Goal: Information Seeking & Learning: Learn about a topic

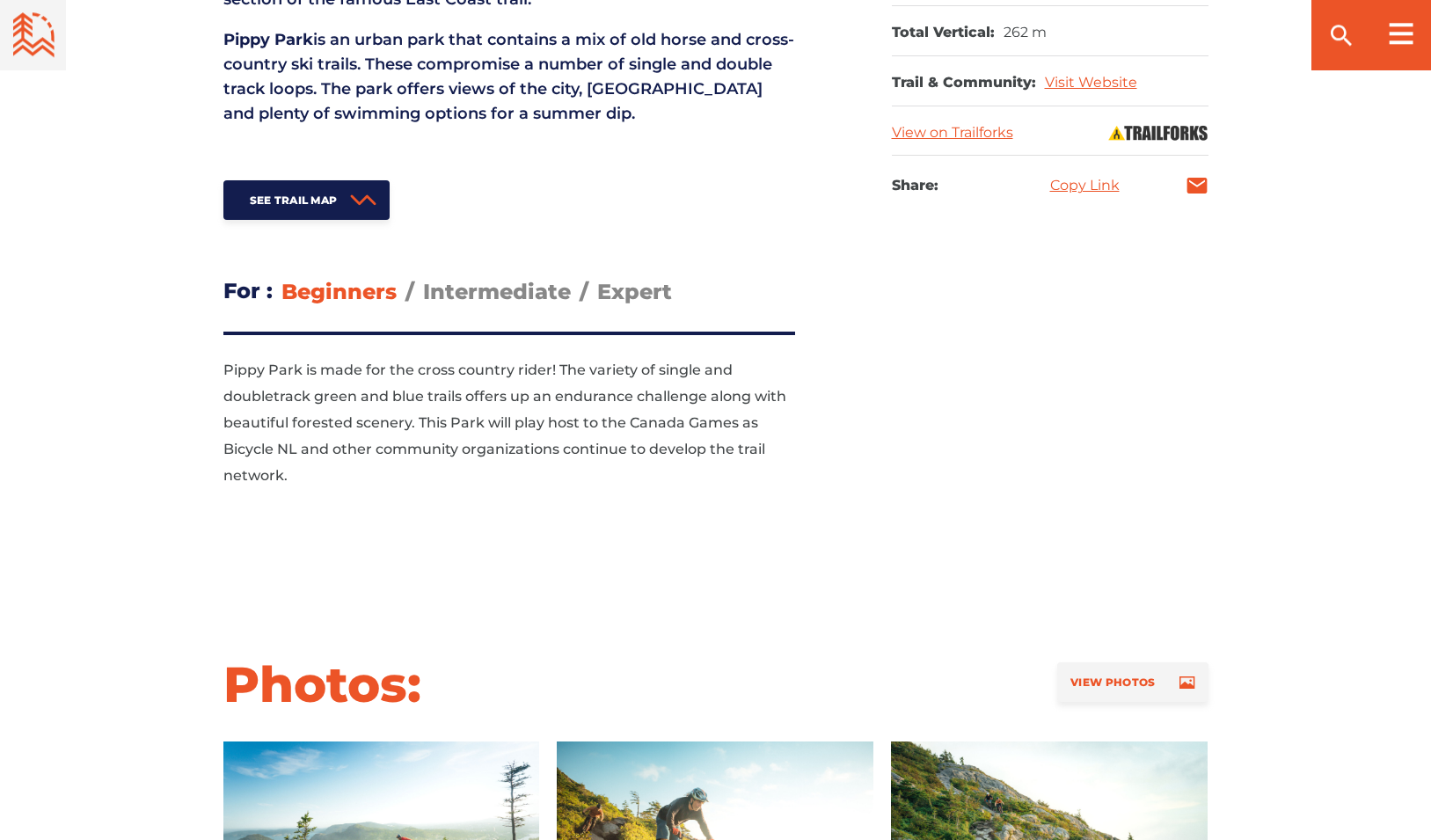
scroll to position [1108, 0]
click at [499, 278] on span "Intermediate" at bounding box center [497, 290] width 148 height 25
click at [423, 277] on input "Intermediate" at bounding box center [423, 277] width 0 height 0
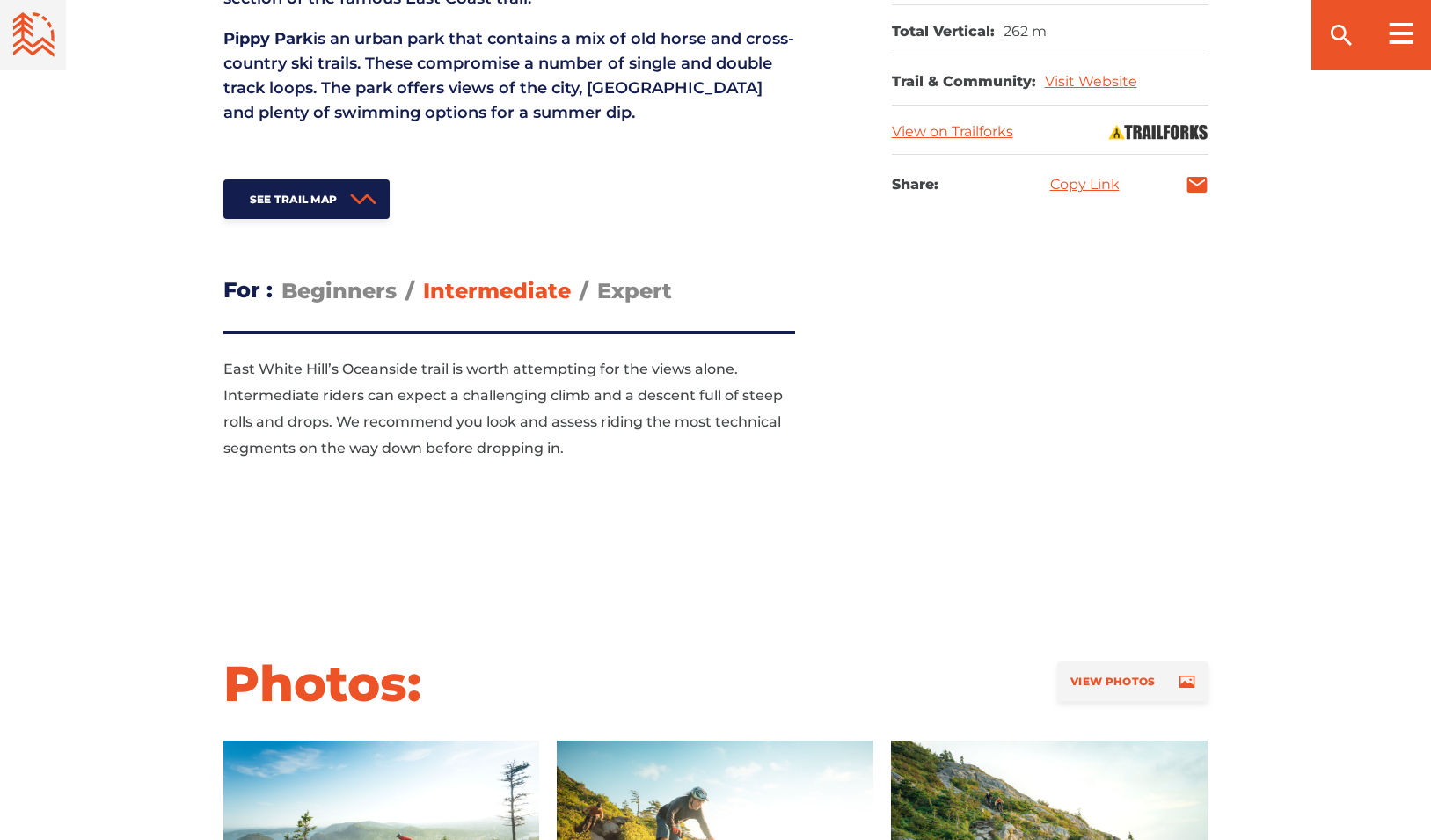
scroll to position [1035, 0]
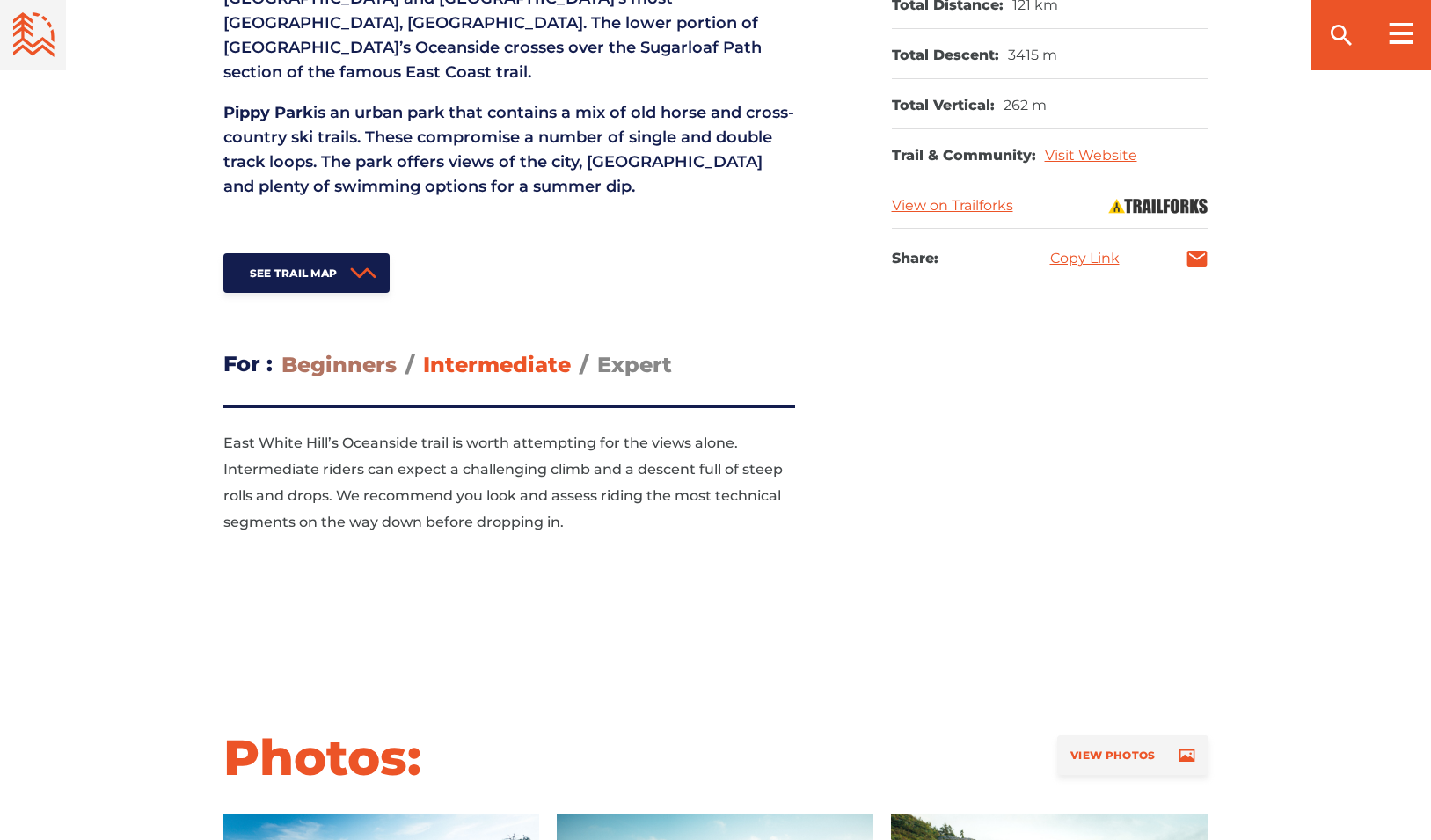
click at [330, 352] on span "Beginners" at bounding box center [339, 364] width 115 height 25
click at [282, 351] on input "Beginners" at bounding box center [282, 351] width 0 height 0
click at [625, 352] on span "Expert" at bounding box center [635, 364] width 75 height 25
click at [597, 351] on input "Expert" at bounding box center [597, 351] width 0 height 0
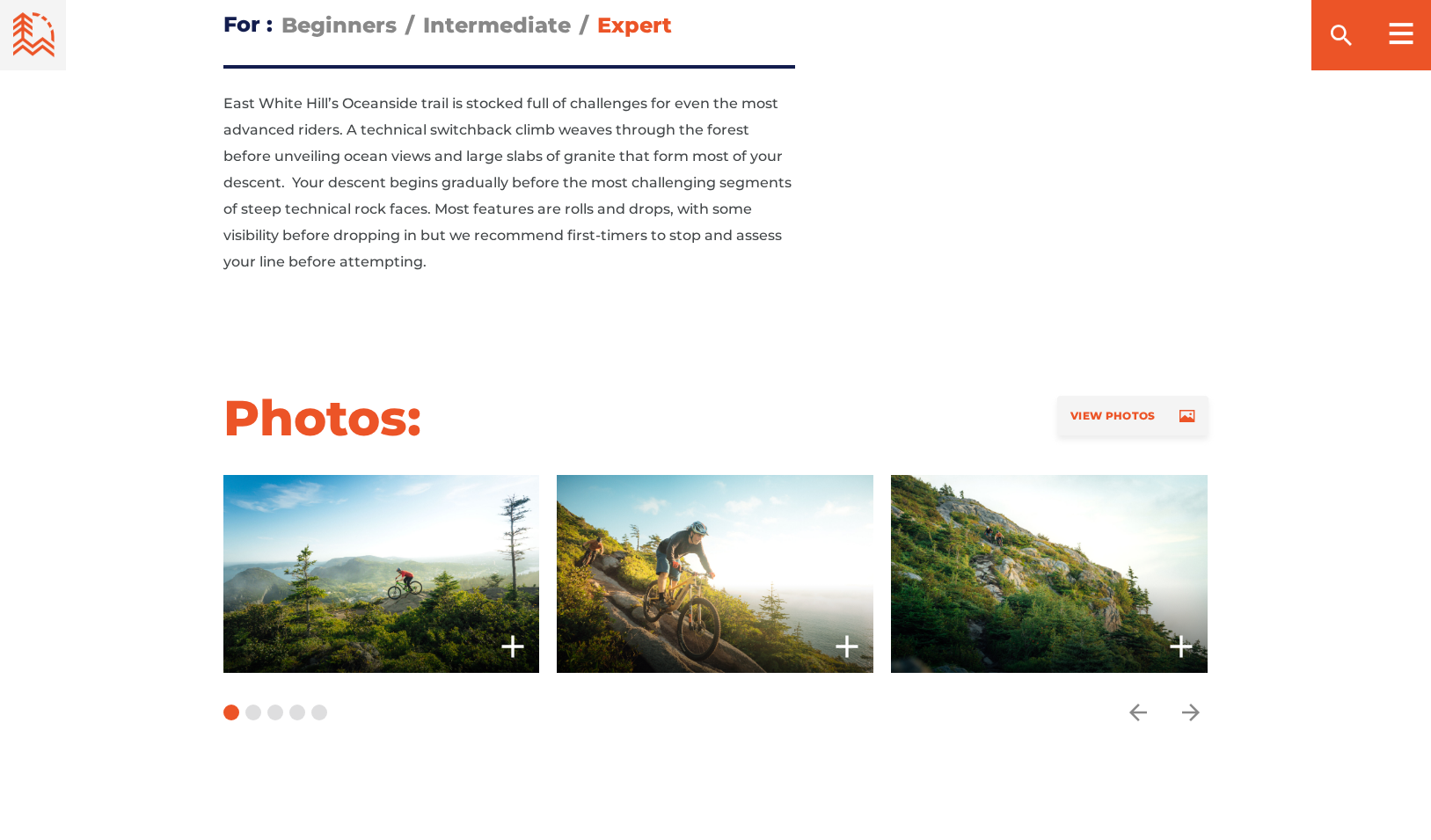
scroll to position [1404, 0]
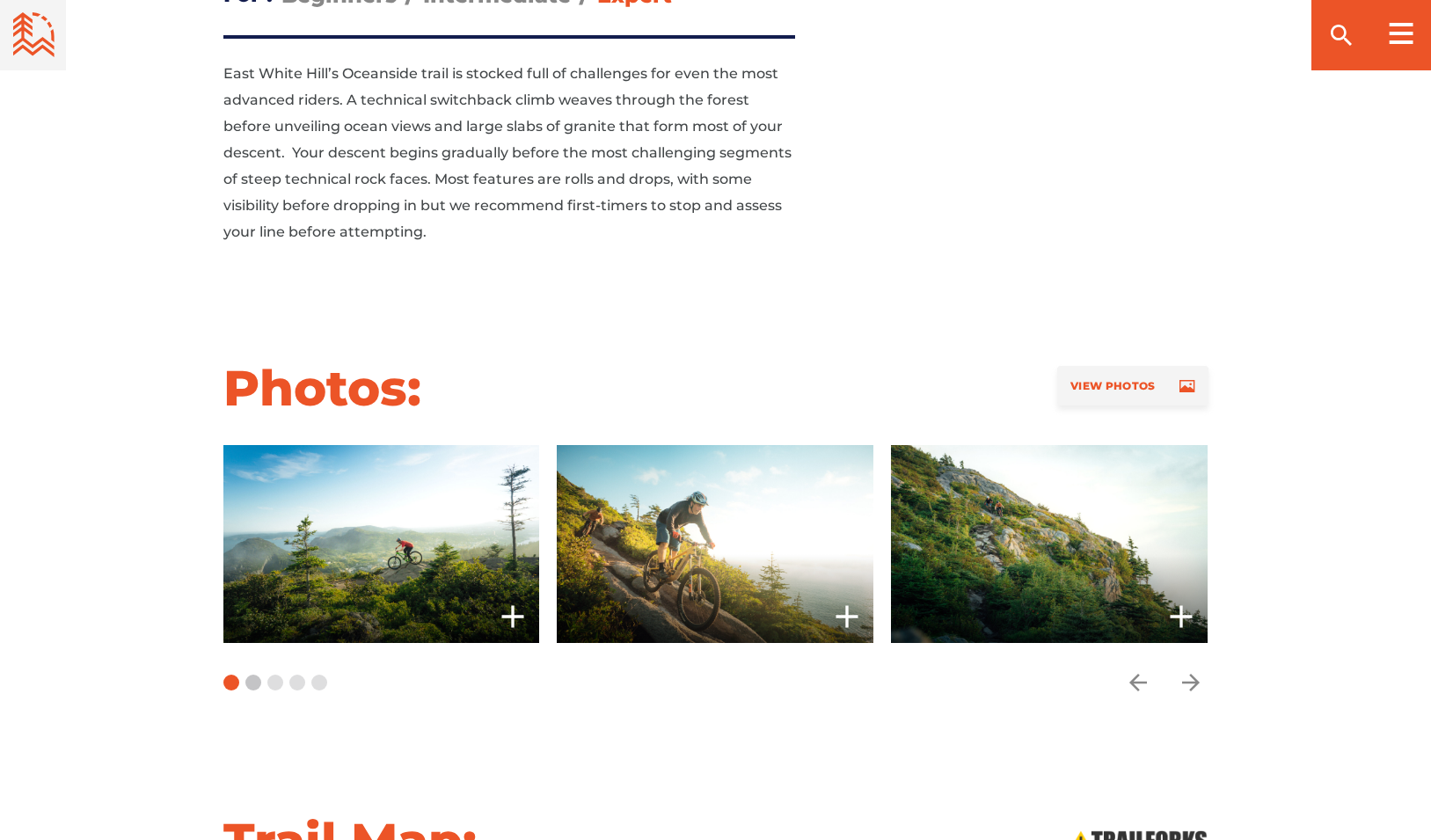
click at [248, 674] on button "Carousel Page 2" at bounding box center [253, 682] width 16 height 16
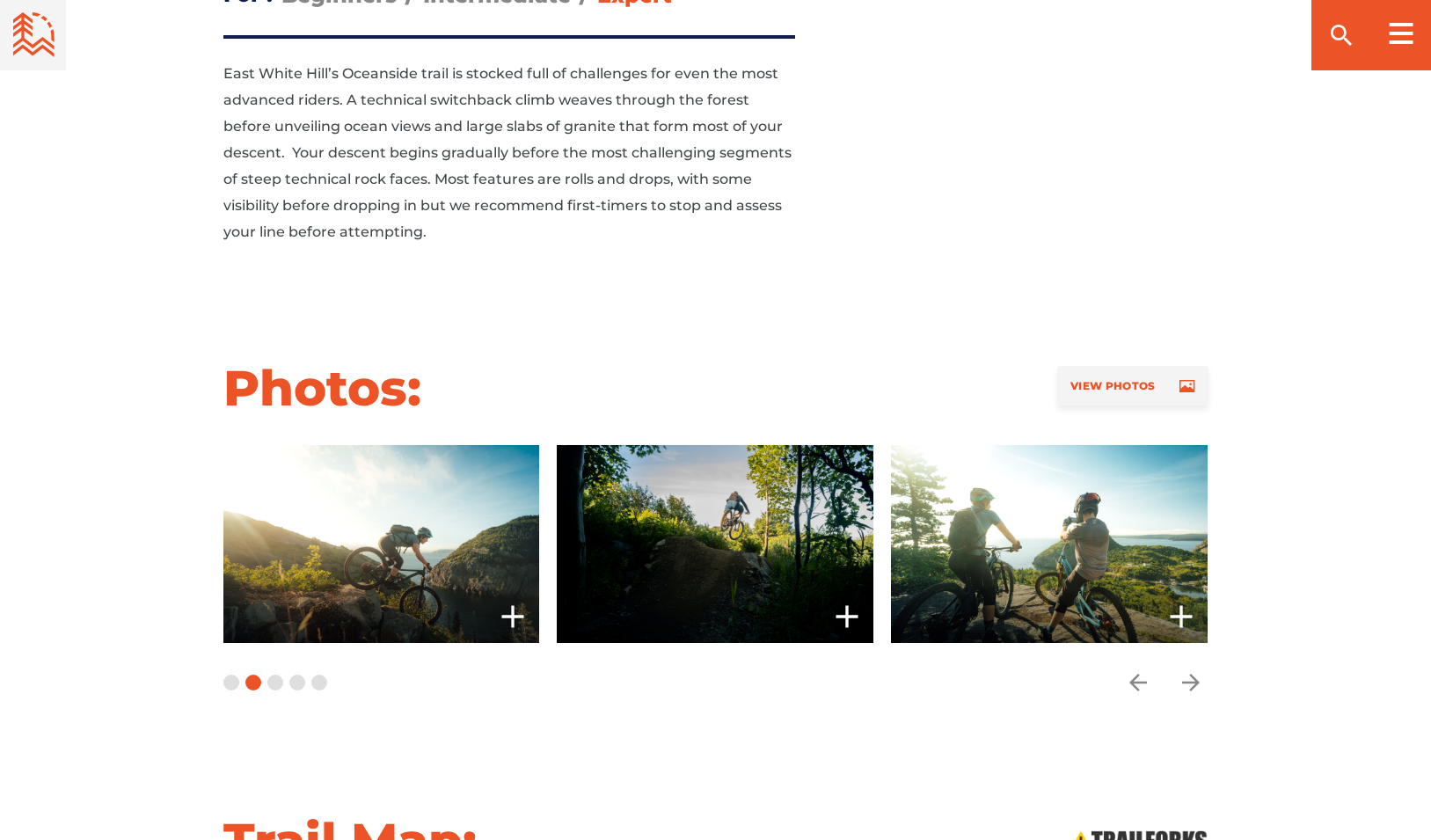
click at [248, 674] on button "Carousel Page 2 (Current Slide)" at bounding box center [253, 682] width 16 height 16
click at [272, 674] on button "Carousel Page 3" at bounding box center [275, 682] width 16 height 16
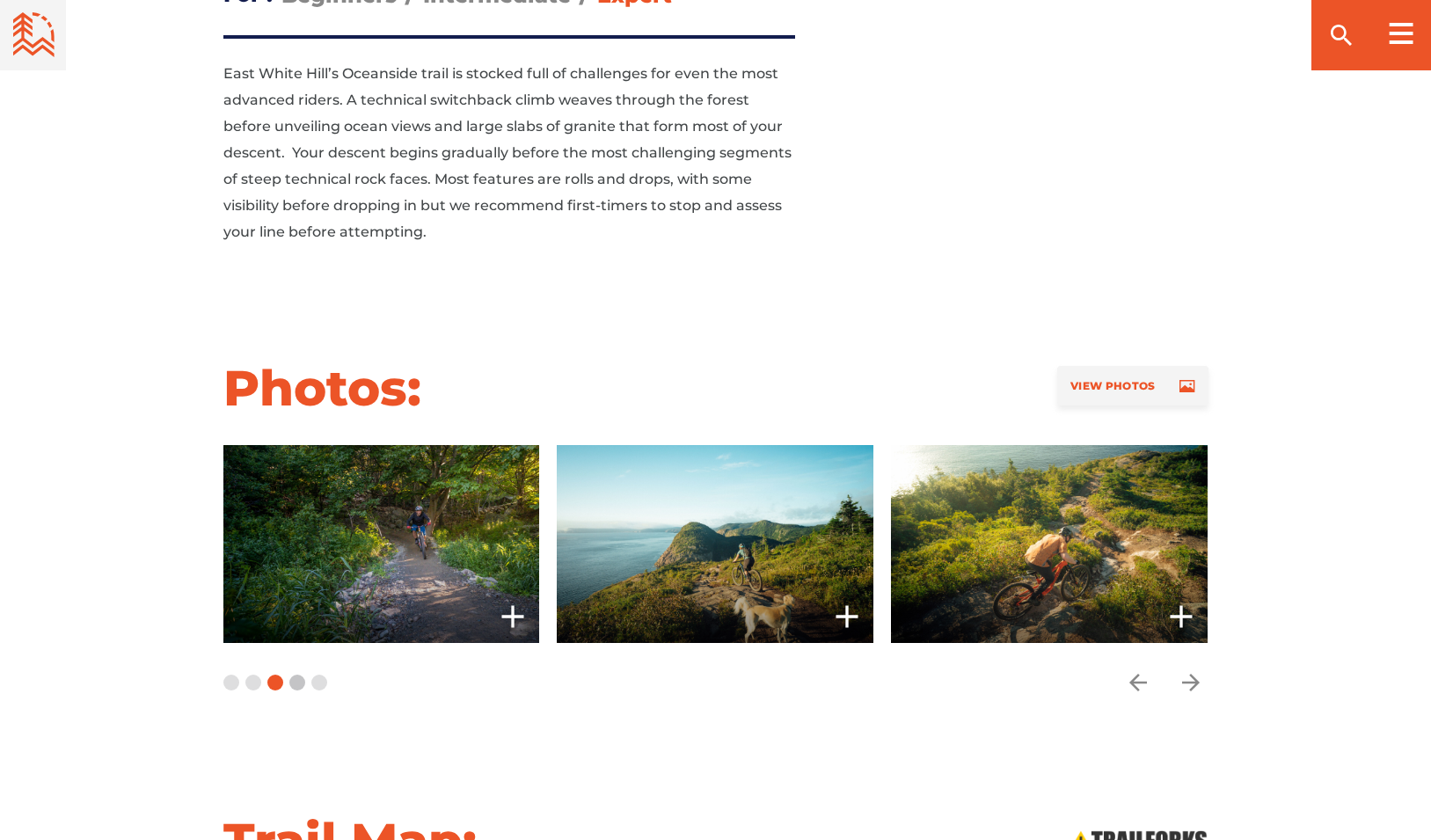
click at [293, 674] on button "Carousel Page 4" at bounding box center [297, 682] width 16 height 16
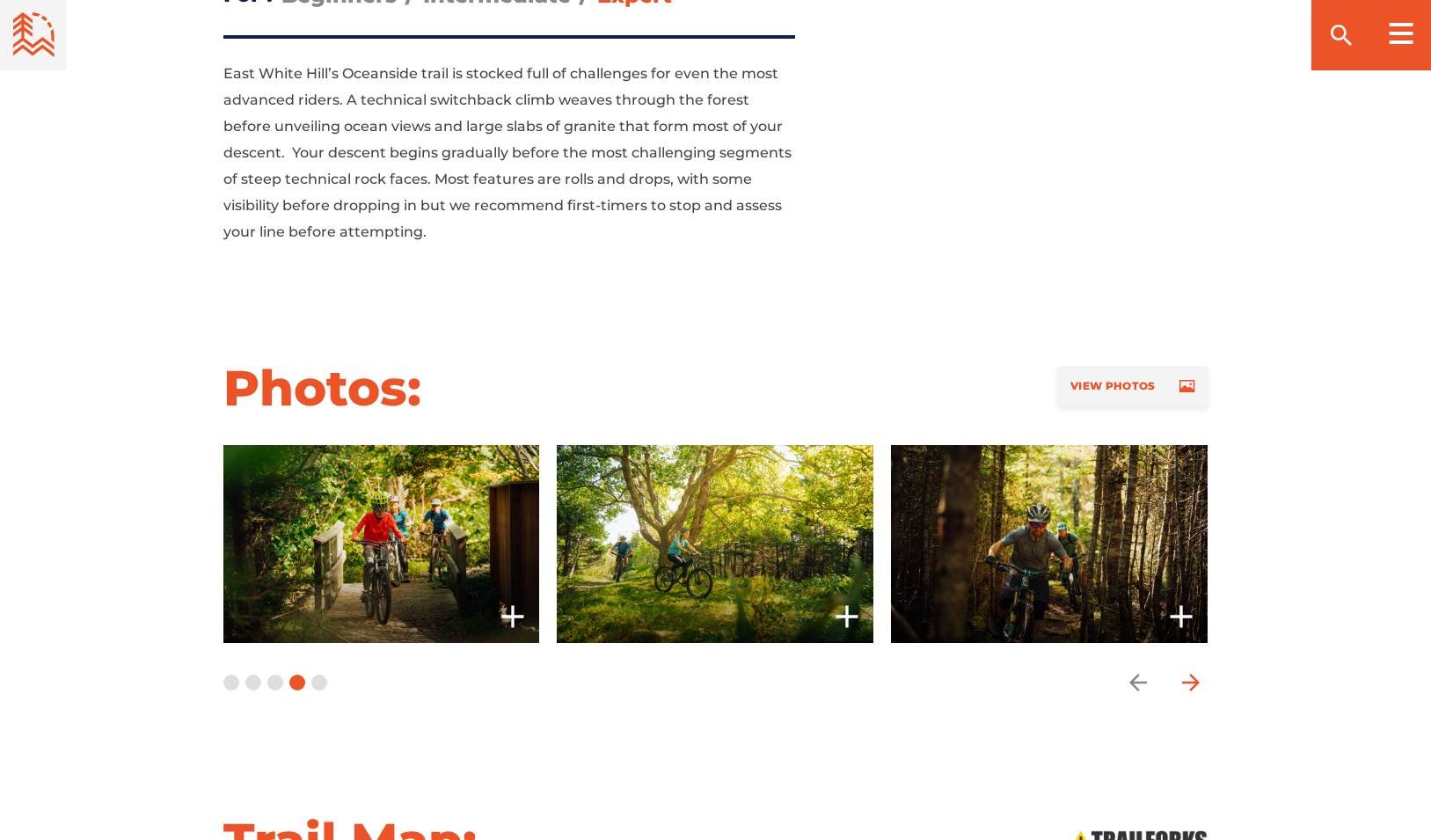
click at [1193, 673] on icon "arrow forward" at bounding box center [1189, 682] width 18 height 18
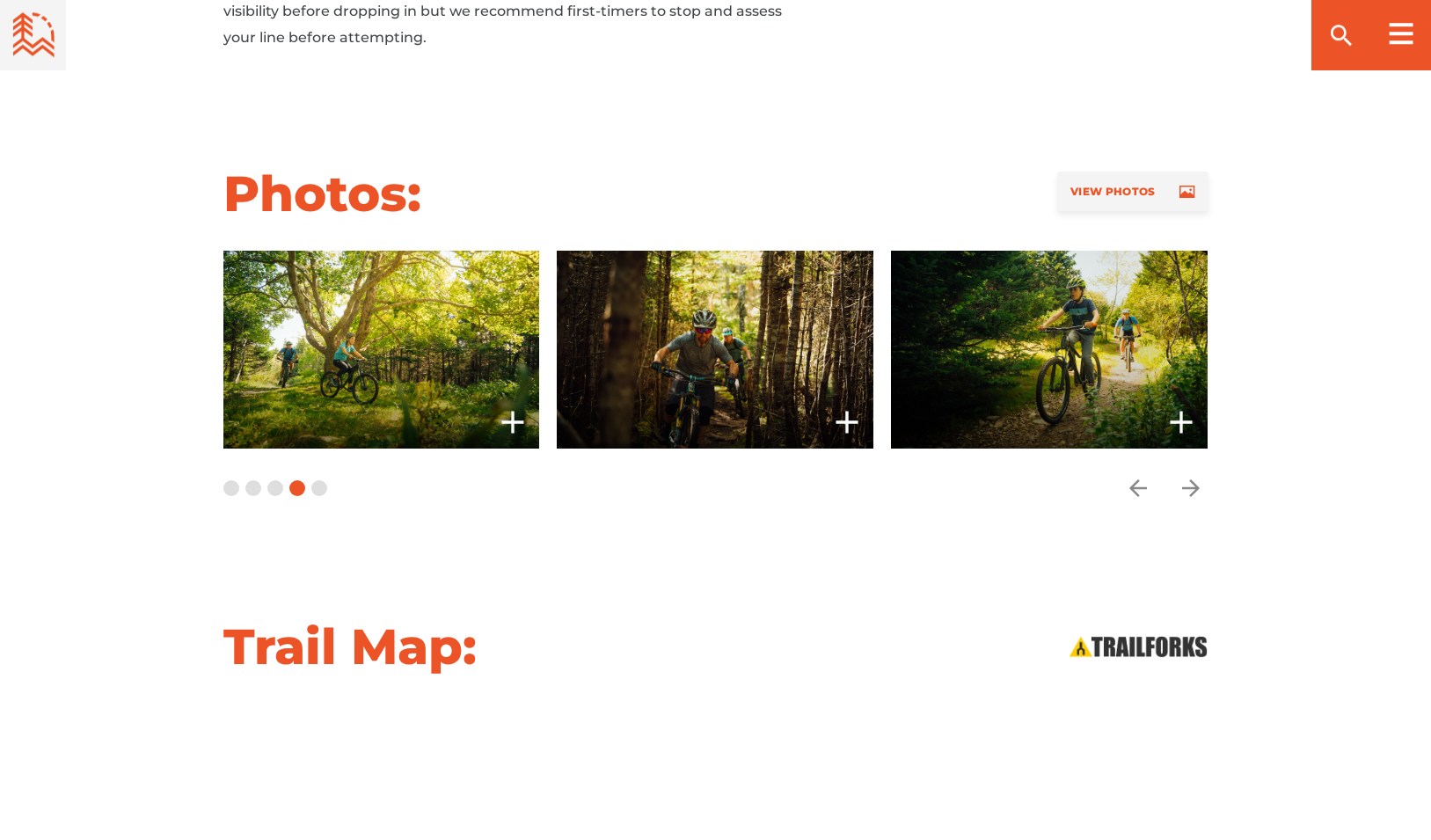
scroll to position [1700, 0]
